Goal: Consume media (video, audio)

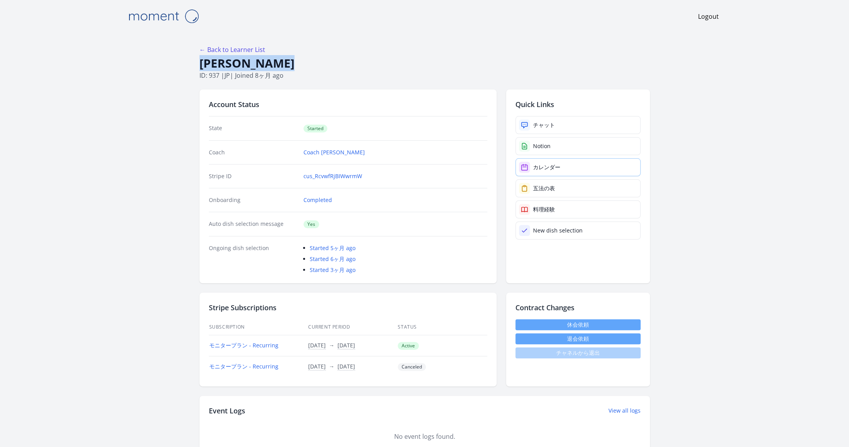
click at [555, 165] on div "カレンダー" at bounding box center [546, 167] width 27 height 8
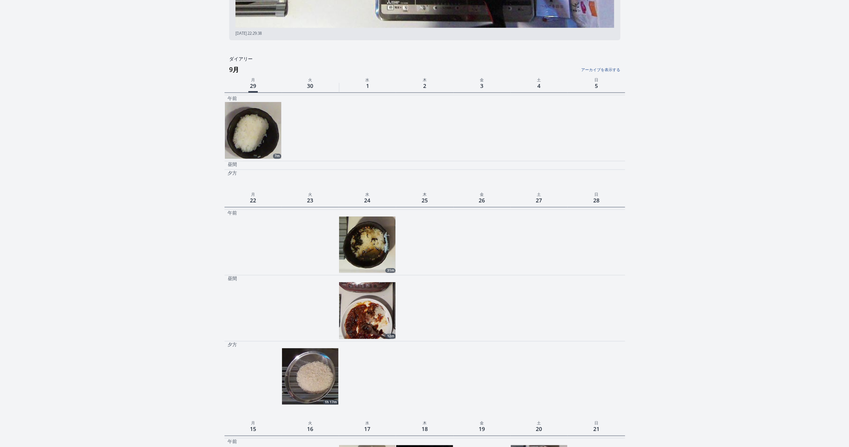
scroll to position [185, 0]
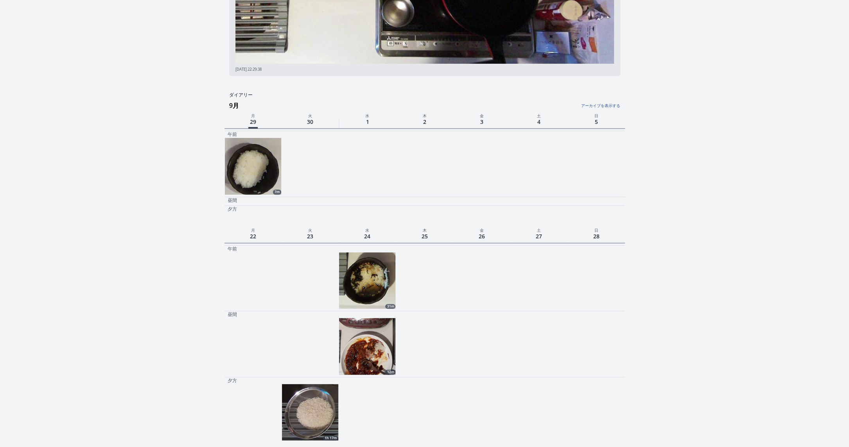
click at [374, 273] on img at bounding box center [367, 281] width 56 height 56
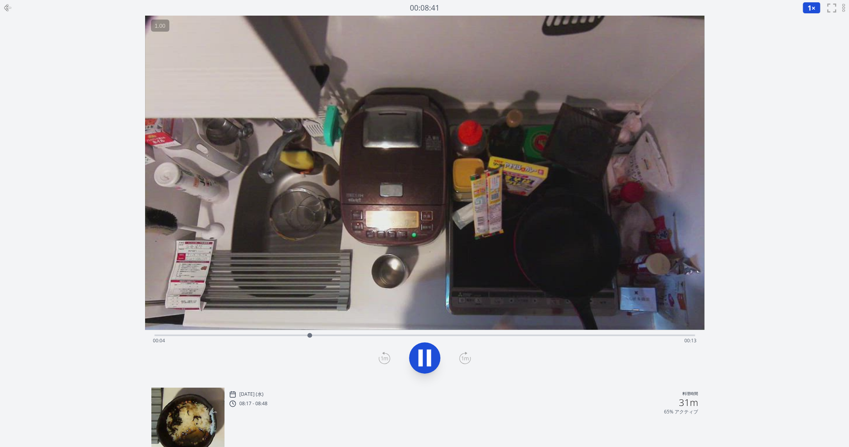
click at [425, 362] on icon at bounding box center [425, 358] width 22 height 22
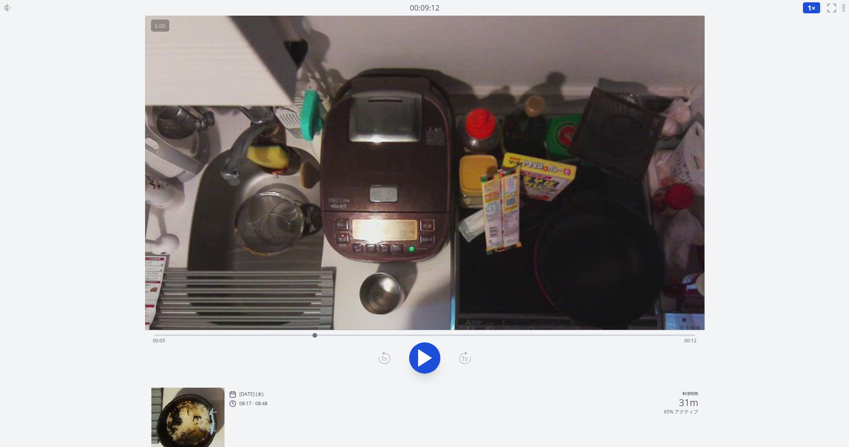
click at [12, 7] on icon at bounding box center [7, 7] width 9 height 9
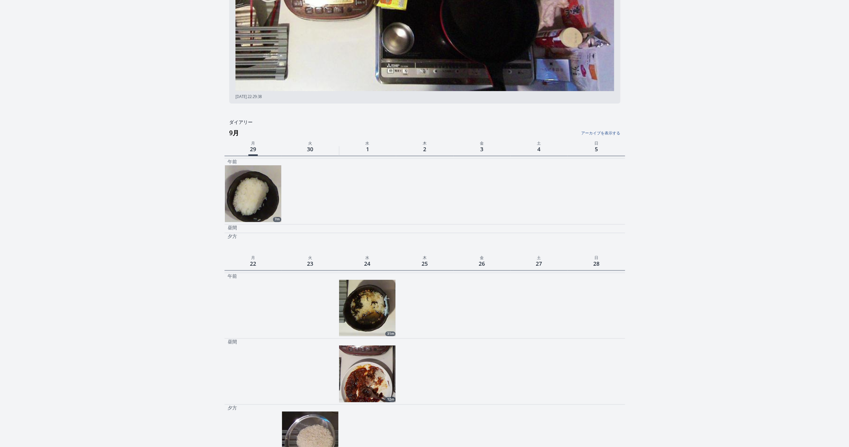
scroll to position [140, 0]
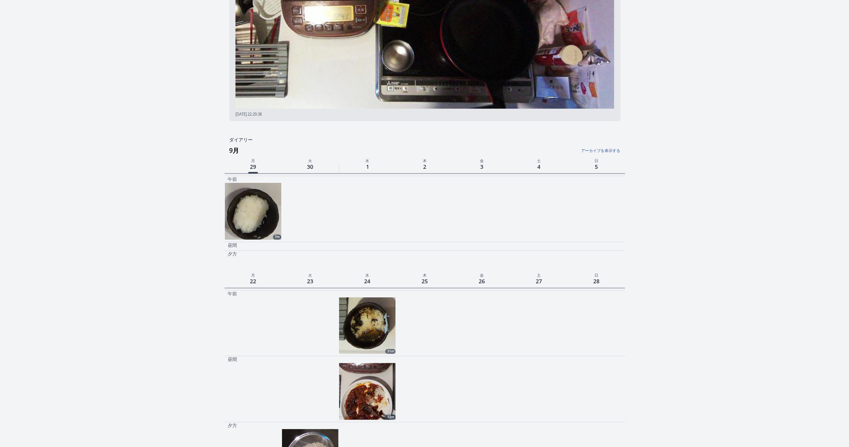
click at [609, 149] on link "アーカイブを表示する" at bounding box center [552, 149] width 133 height 10
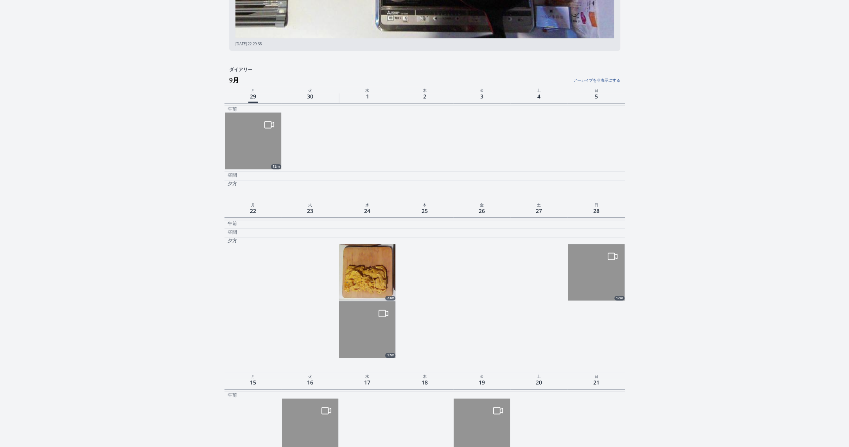
scroll to position [257, 0]
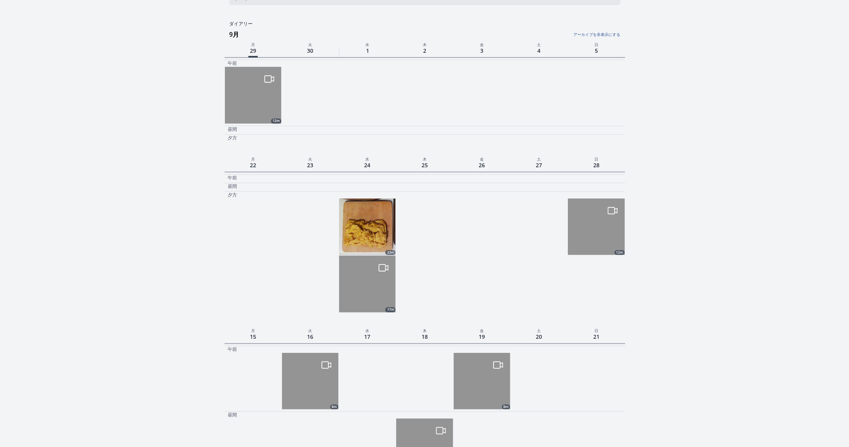
click at [368, 235] on img at bounding box center [367, 227] width 56 height 56
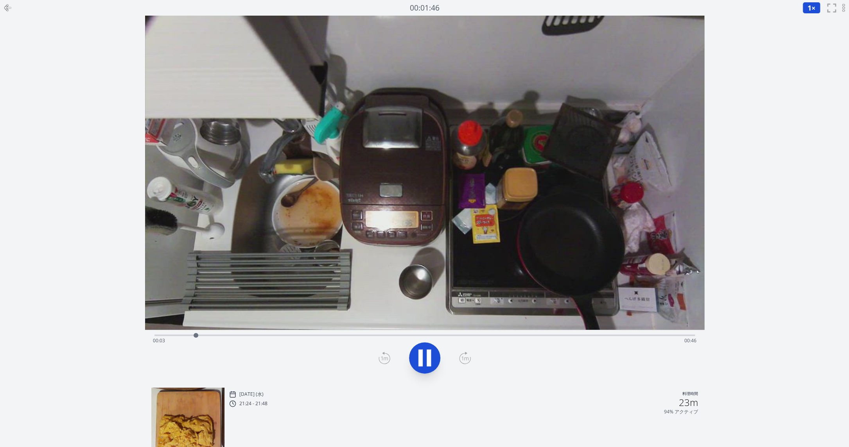
click at [434, 365] on icon at bounding box center [425, 358] width 22 height 22
drag, startPoint x: 198, startPoint y: 337, endPoint x: 130, endPoint y: 337, distance: 67.6
click at [130, 337] on div "録音を消去しますか？ 一度消去したものは元に戻せません。 戻る 消去する 00:00:00 1 × 0.25× 0.5× 1× 1.5× 2× fullscr…" at bounding box center [424, 247] width 849 height 495
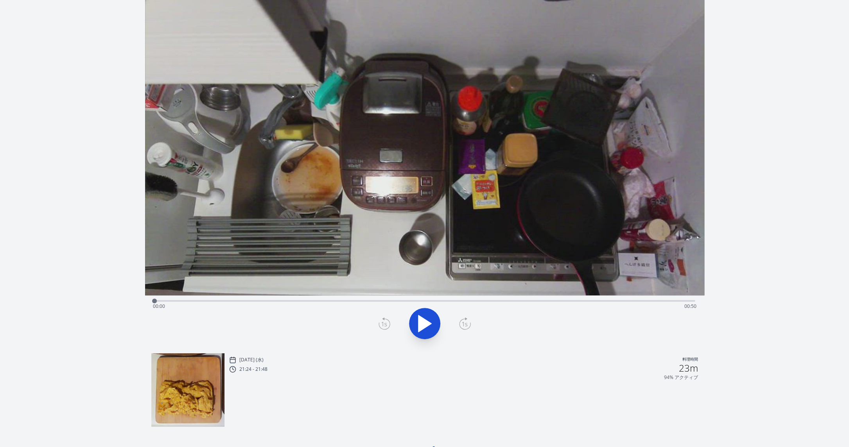
scroll to position [48, 0]
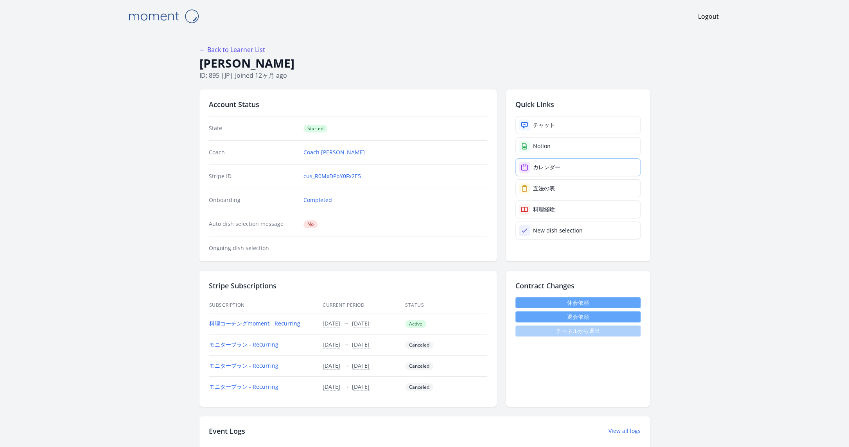
click at [577, 171] on link "カレンダー" at bounding box center [577, 167] width 125 height 18
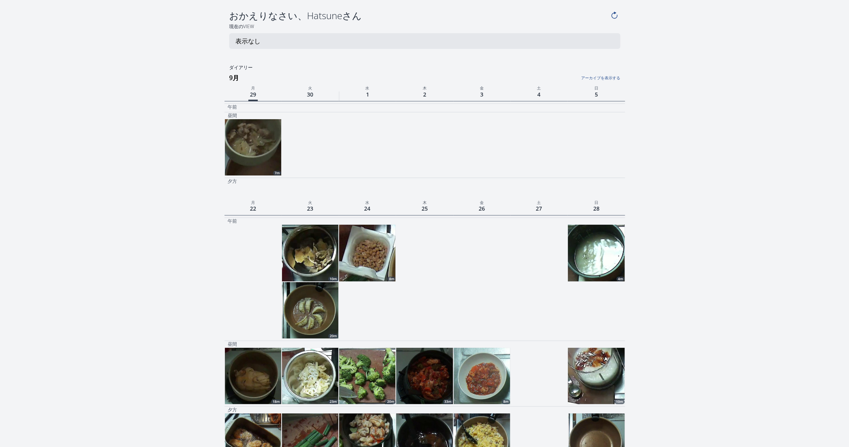
click at [609, 77] on link "アーカイブを表示する" at bounding box center [552, 76] width 133 height 10
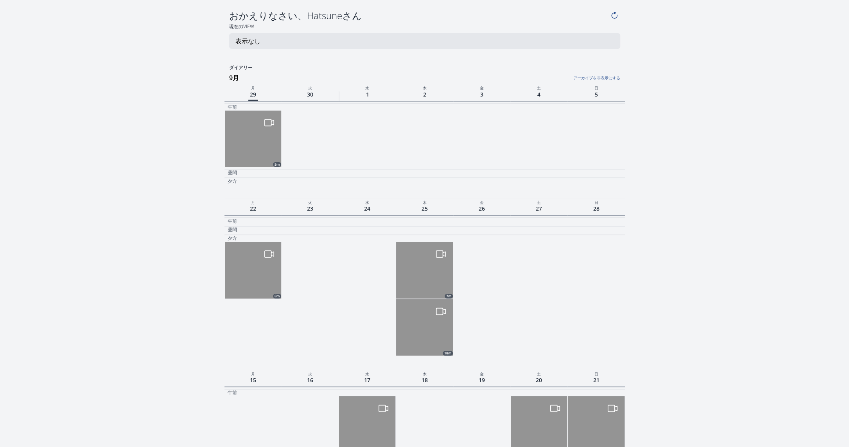
click at [609, 77] on link "アーカイブを非表示にする" at bounding box center [552, 76] width 133 height 10
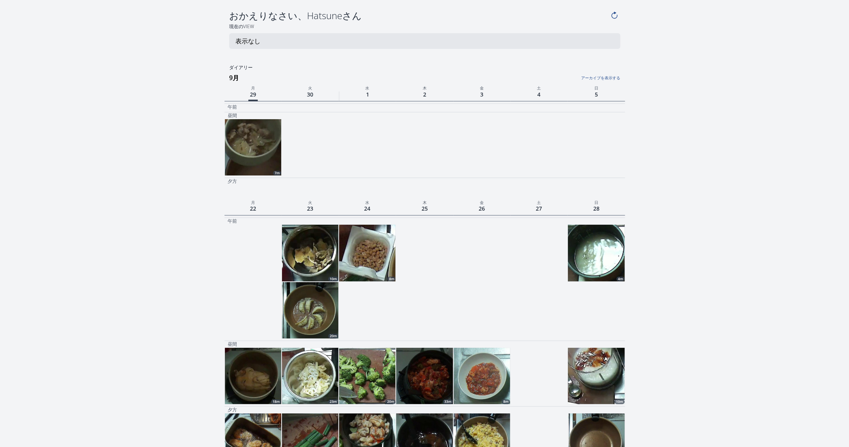
click at [609, 77] on link "アーカイブを表示する" at bounding box center [552, 76] width 133 height 10
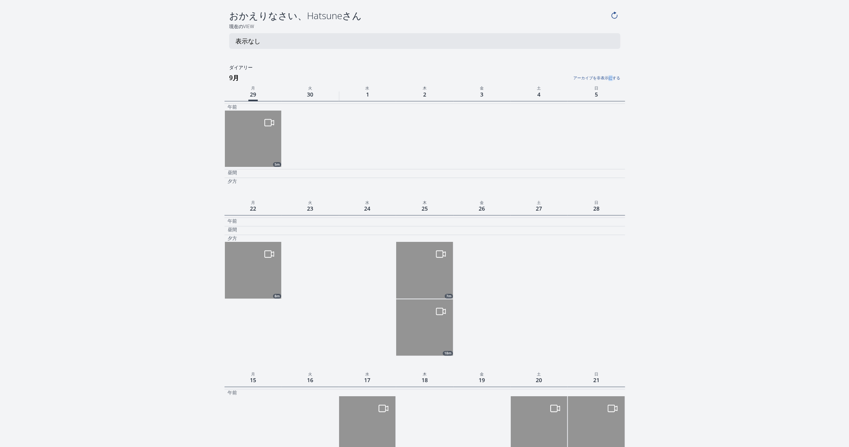
click at [609, 77] on link "アーカイブを非表示にする" at bounding box center [552, 76] width 133 height 10
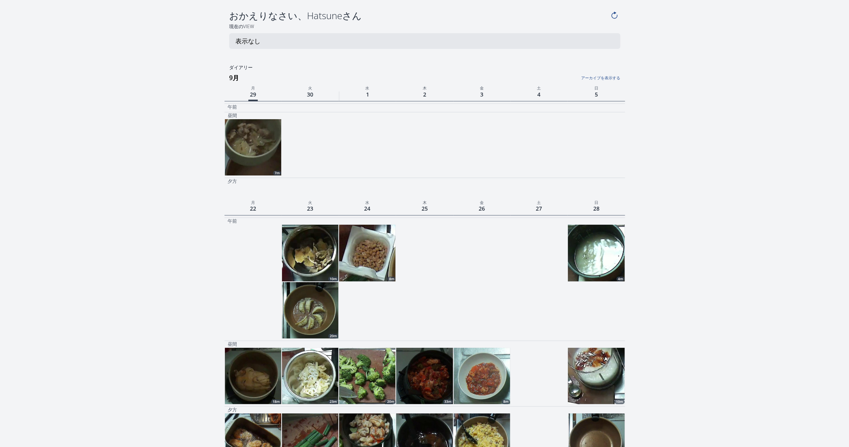
click at [374, 255] on img at bounding box center [367, 253] width 56 height 56
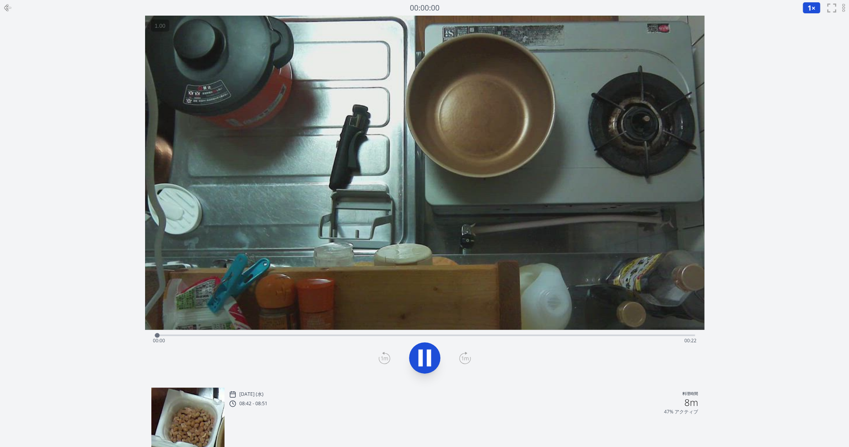
click at [425, 364] on icon at bounding box center [425, 358] width 22 height 22
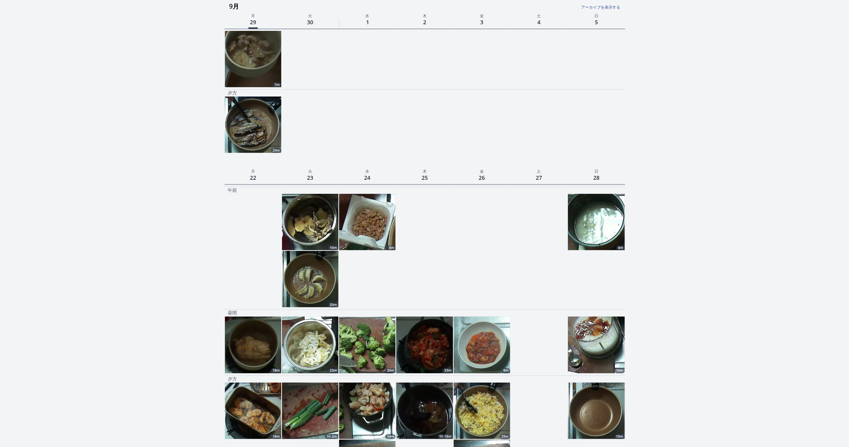
scroll to position [52, 0]
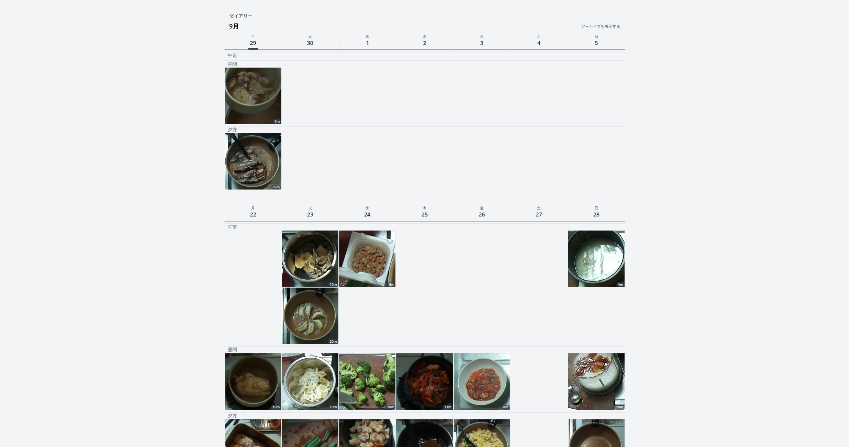
click at [233, 99] on img at bounding box center [253, 96] width 56 height 56
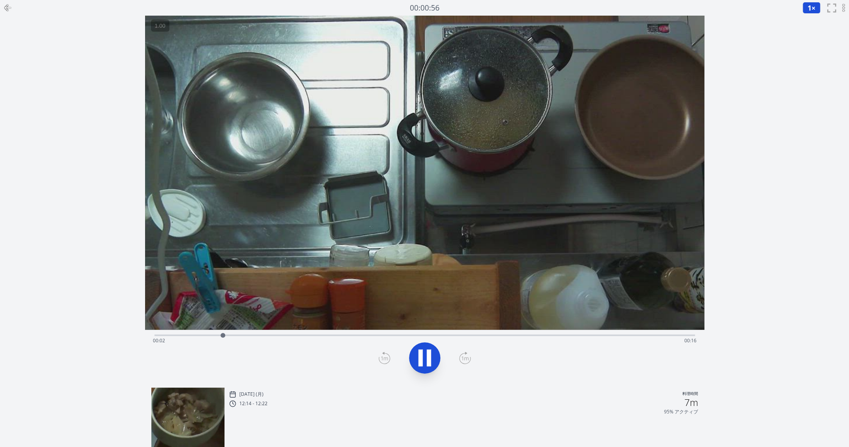
click at [416, 359] on icon at bounding box center [425, 358] width 22 height 22
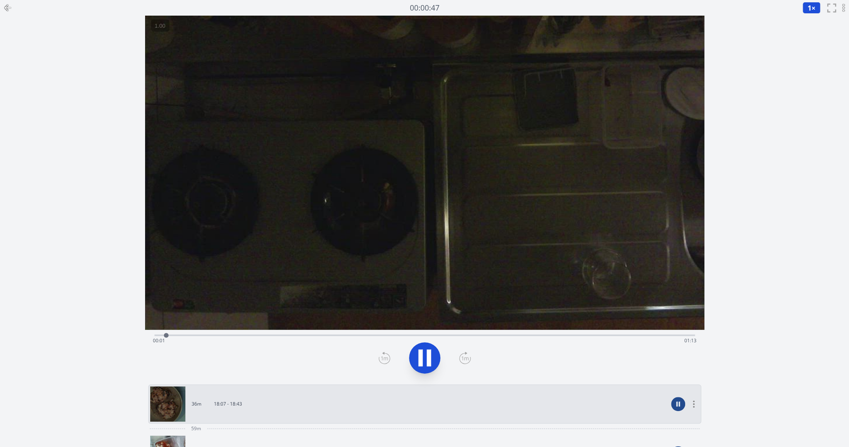
click at [422, 357] on icon at bounding box center [420, 358] width 4 height 17
click at [12, 7] on icon at bounding box center [7, 7] width 9 height 9
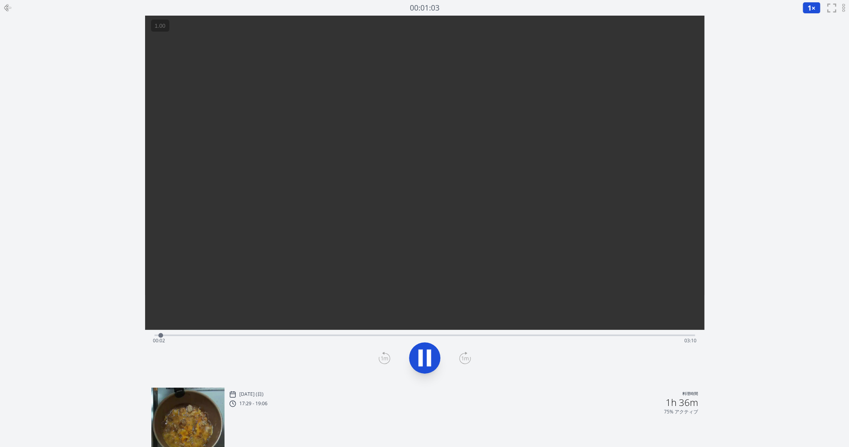
click at [419, 360] on icon at bounding box center [420, 358] width 4 height 17
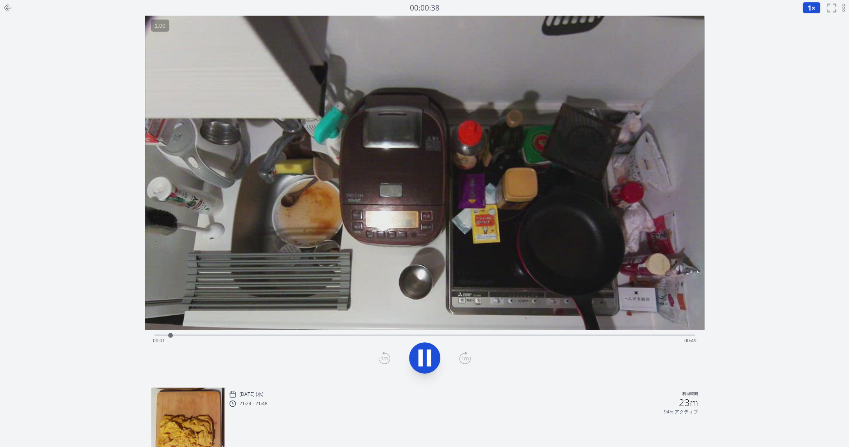
click at [659, 337] on div "Time elapsed: 00:01 Time remaining: 00:49" at bounding box center [425, 341] width 544 height 13
click at [423, 358] on icon at bounding box center [424, 358] width 13 height 16
click at [423, 358] on icon at bounding box center [425, 358] width 22 height 22
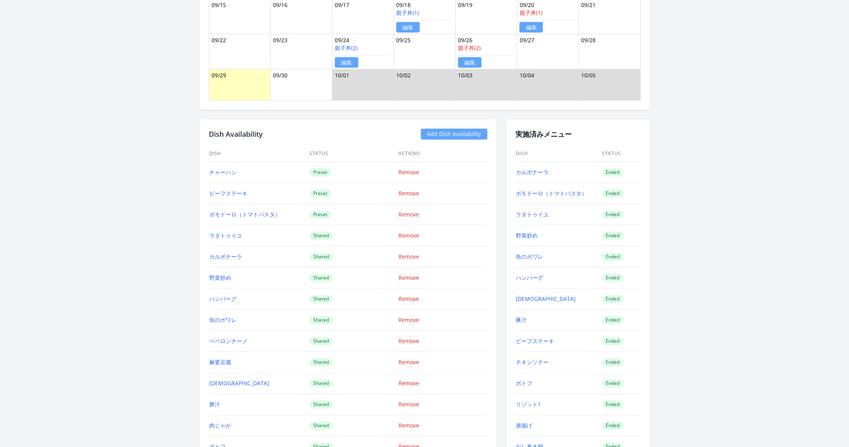
scroll to position [800, 0]
